Goal: Find specific page/section: Find specific page/section

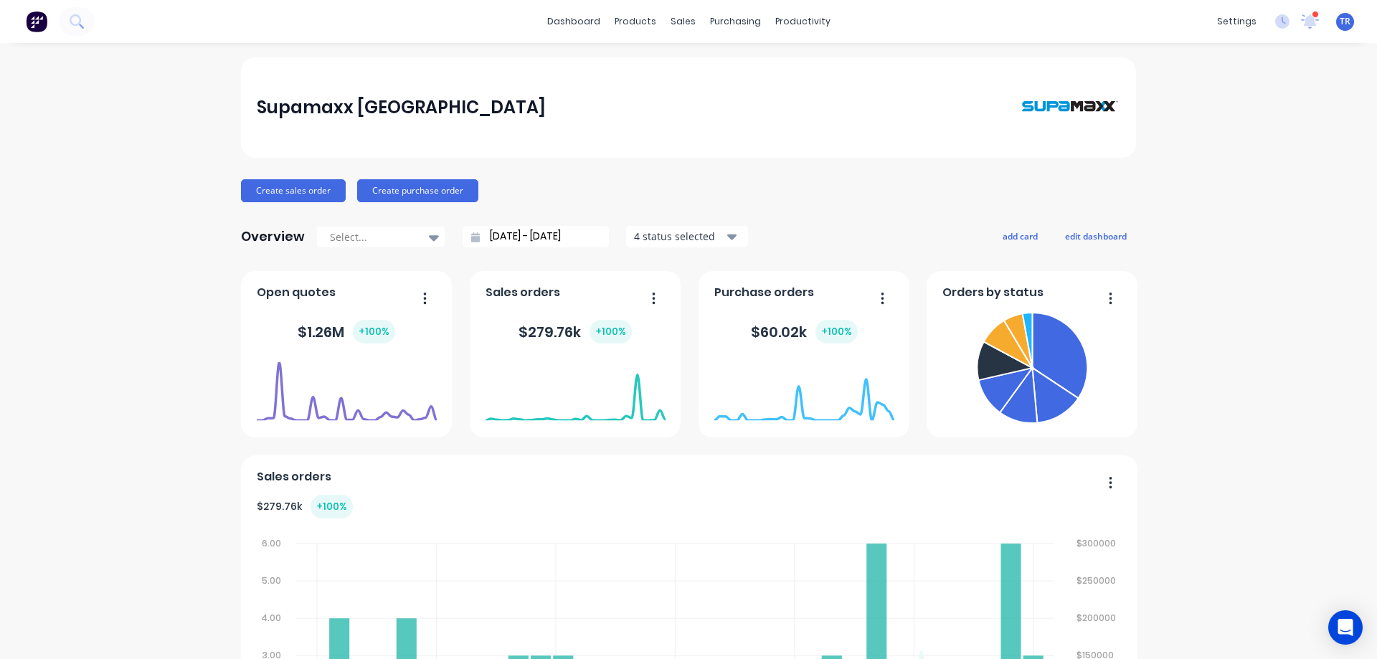
click at [645, 64] on link "Product Catalogue" at bounding box center [701, 68] width 190 height 29
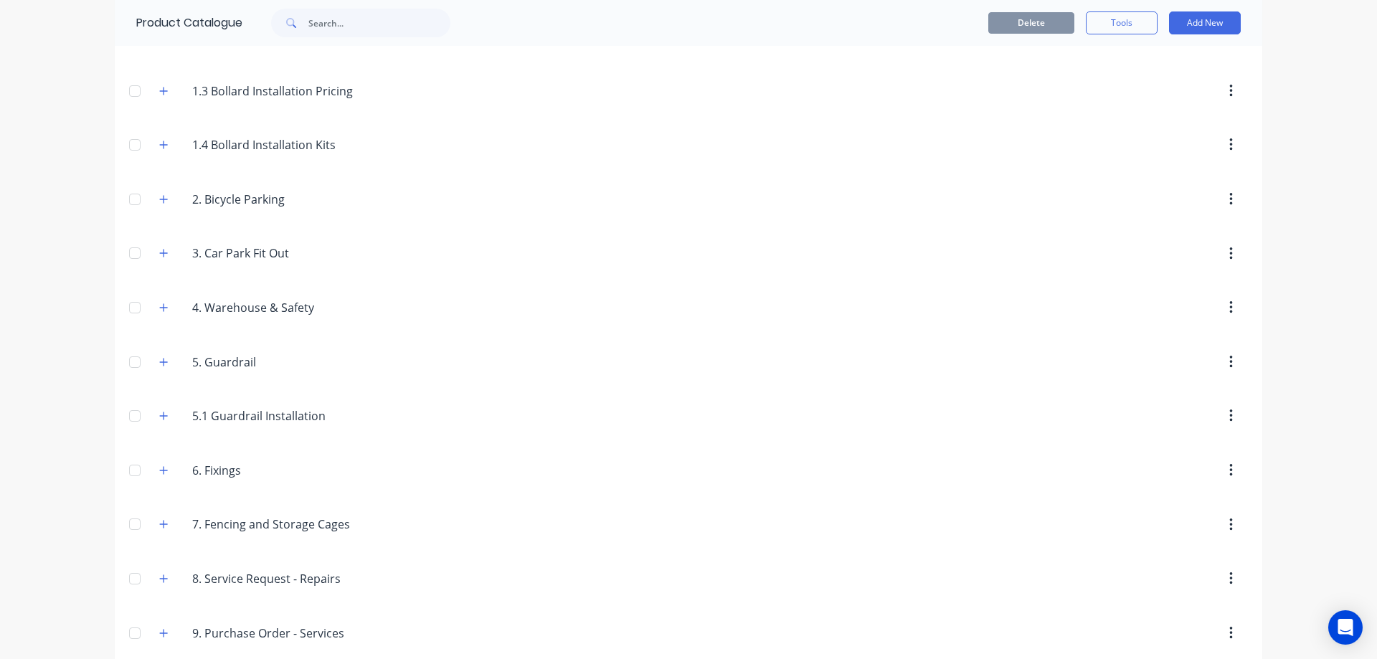
scroll to position [318, 0]
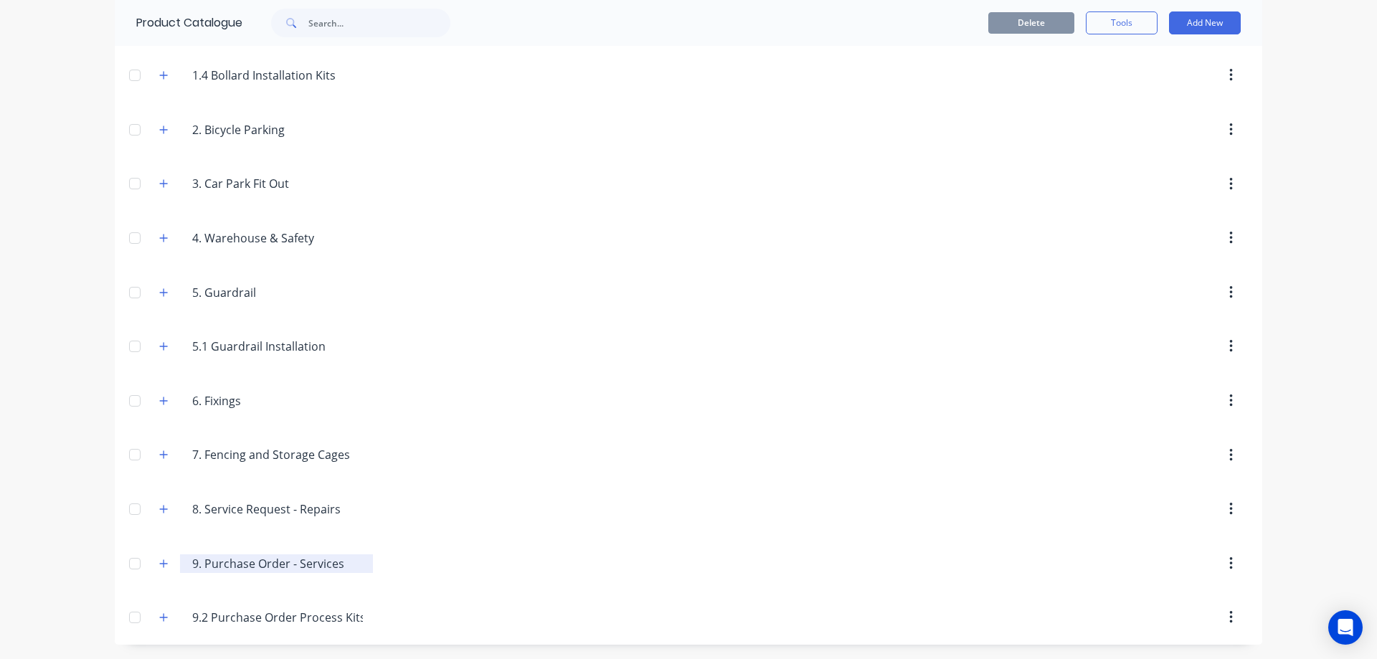
click at [298, 566] on input "9. Purchase Order - Services" at bounding box center [277, 563] width 170 height 17
click at [123, 557] on div at bounding box center [135, 563] width 29 height 29
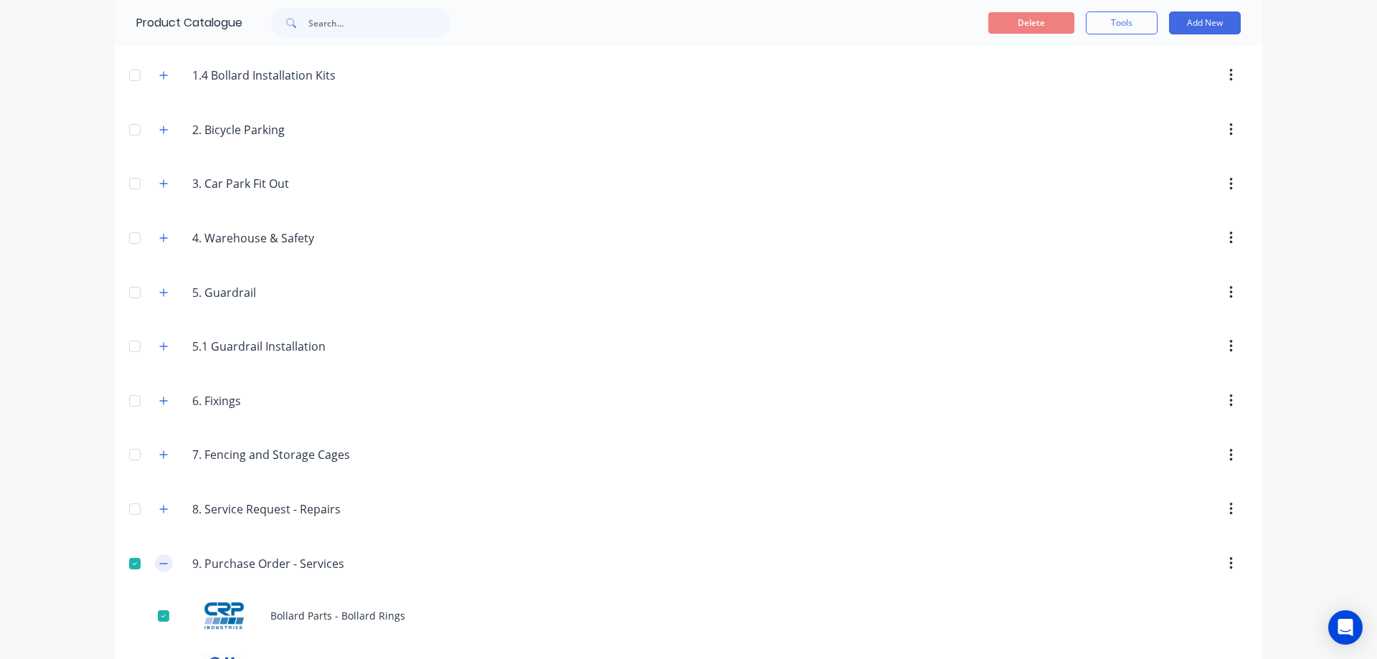
click at [159, 562] on icon "button" at bounding box center [163, 564] width 9 height 10
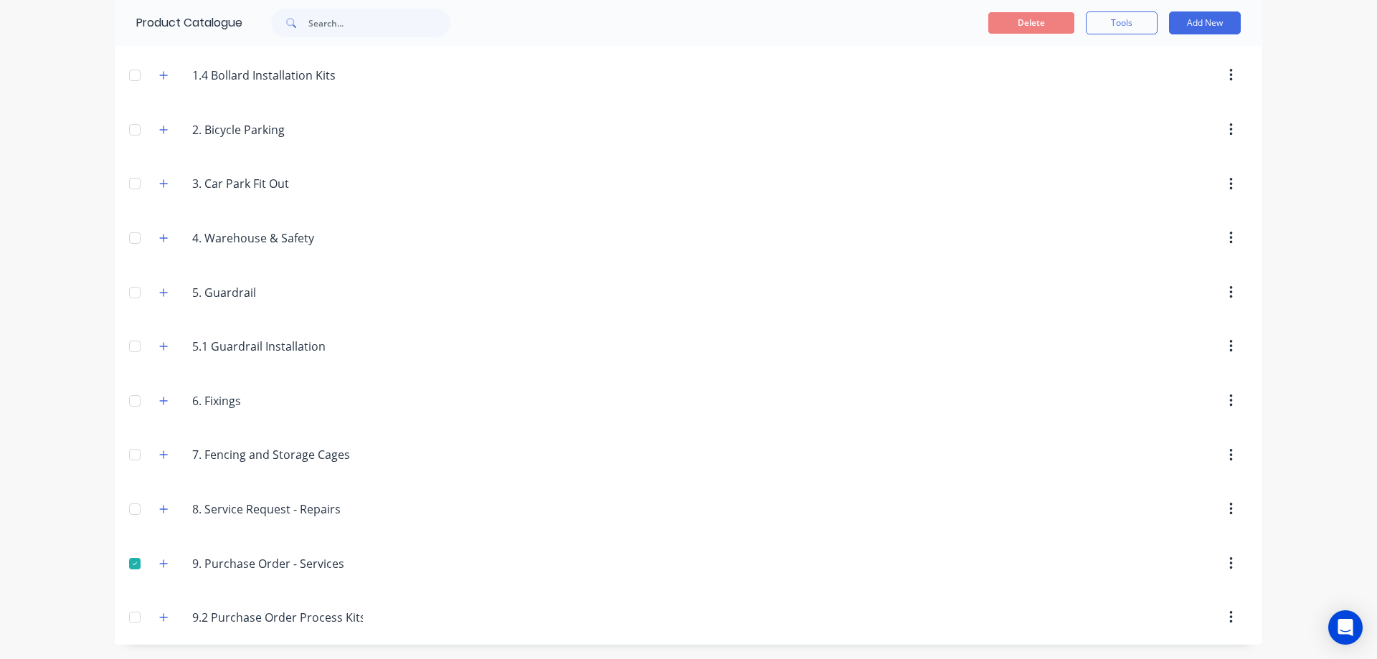
click at [130, 562] on div at bounding box center [135, 563] width 29 height 29
click at [159, 562] on icon "button" at bounding box center [163, 564] width 9 height 10
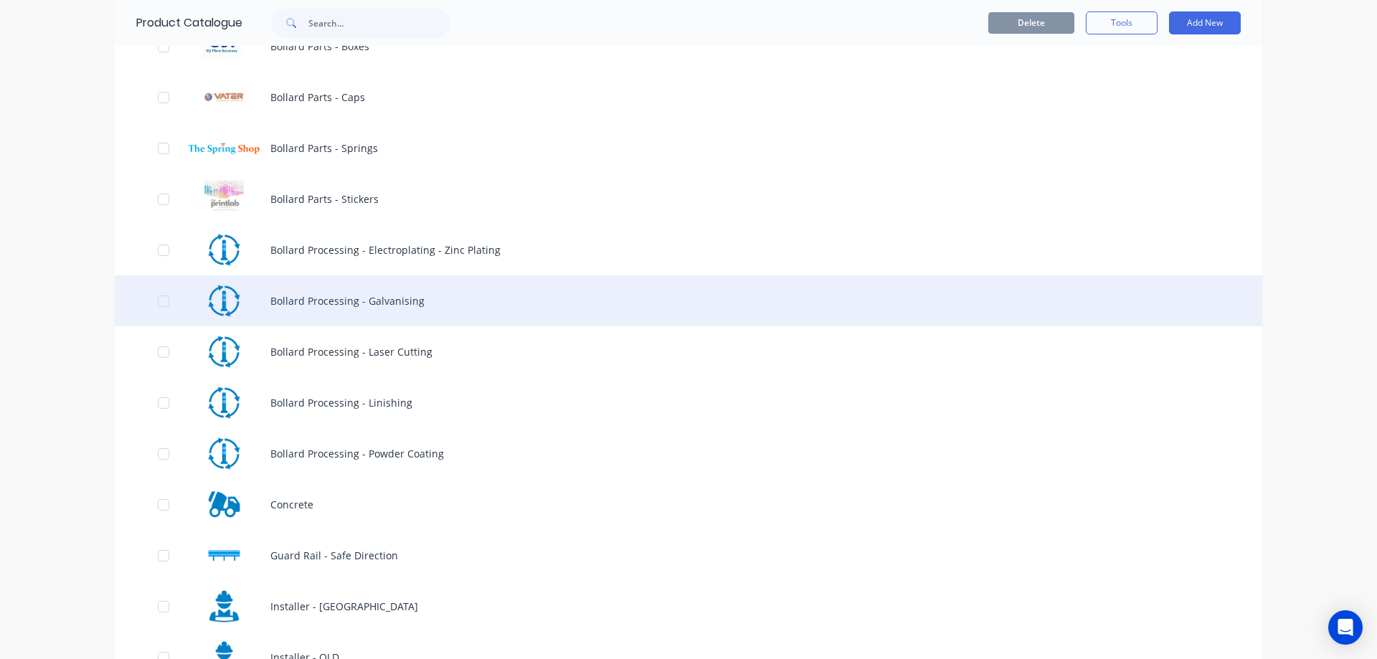
scroll to position [964, 0]
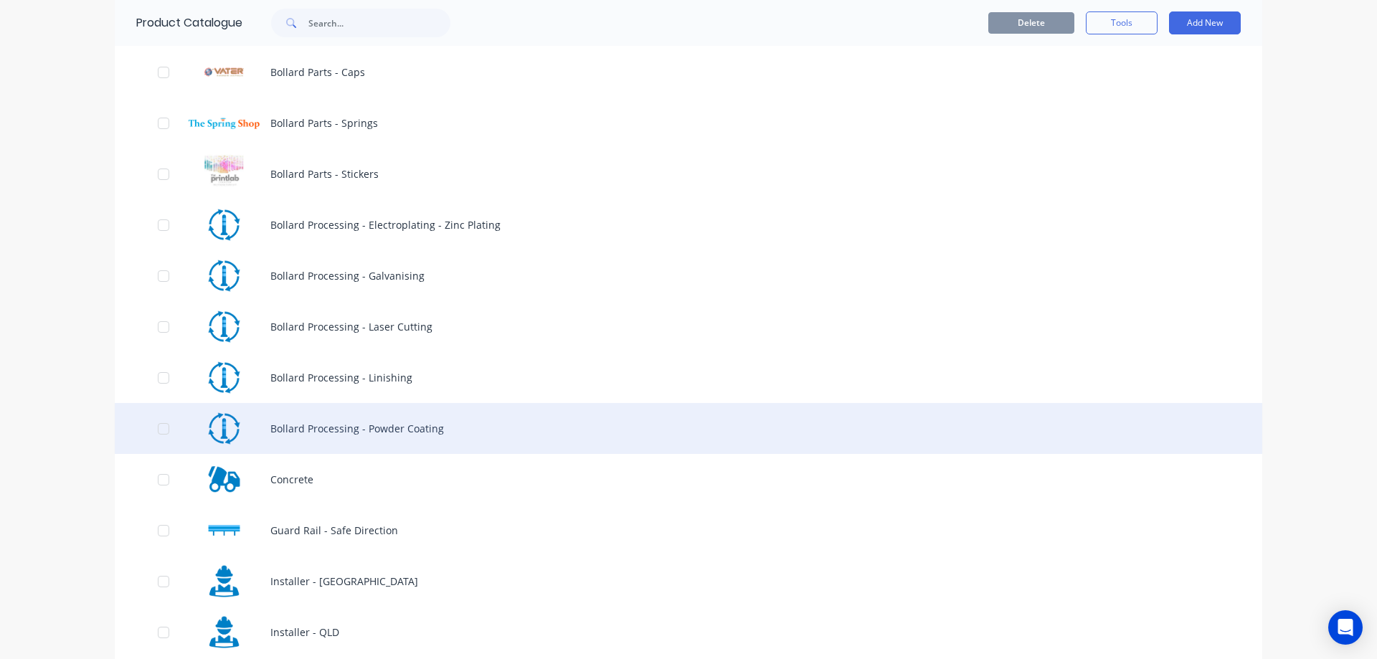
click at [308, 426] on div "Bollard Processing - Powder Coating" at bounding box center [689, 428] width 1148 height 51
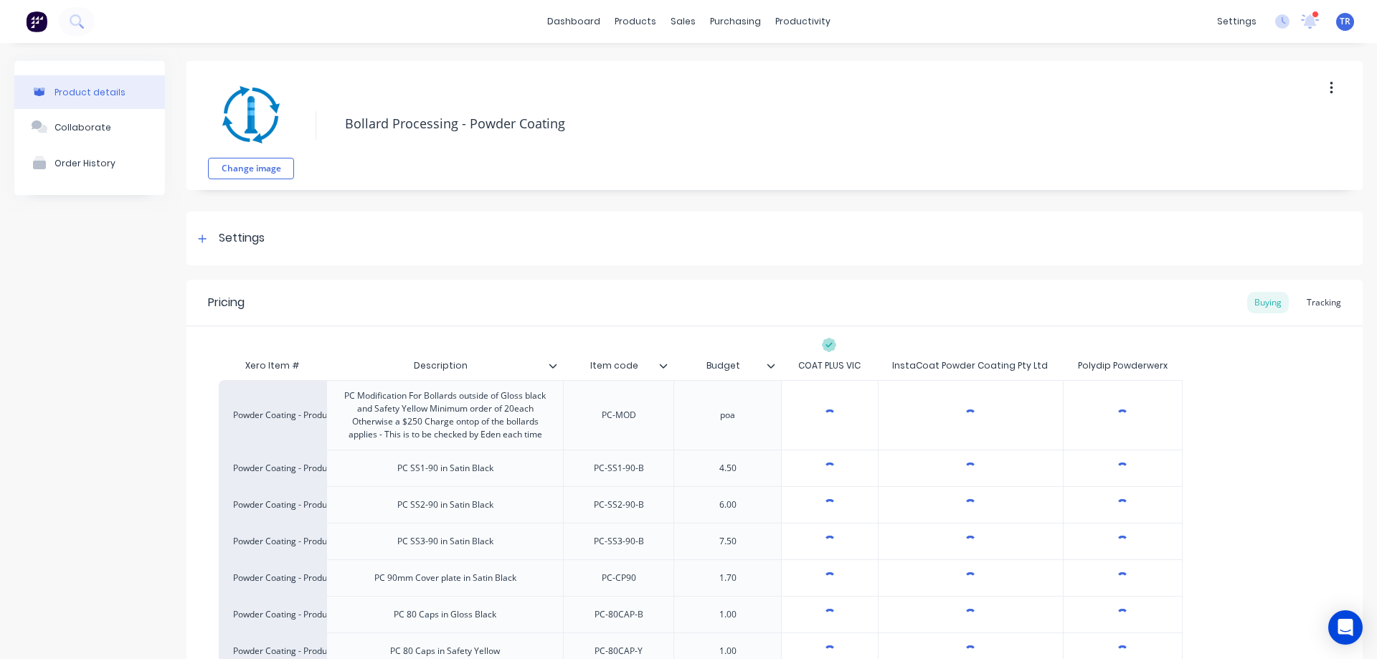
type textarea "x"
